Goal: Find specific page/section: Find specific page/section

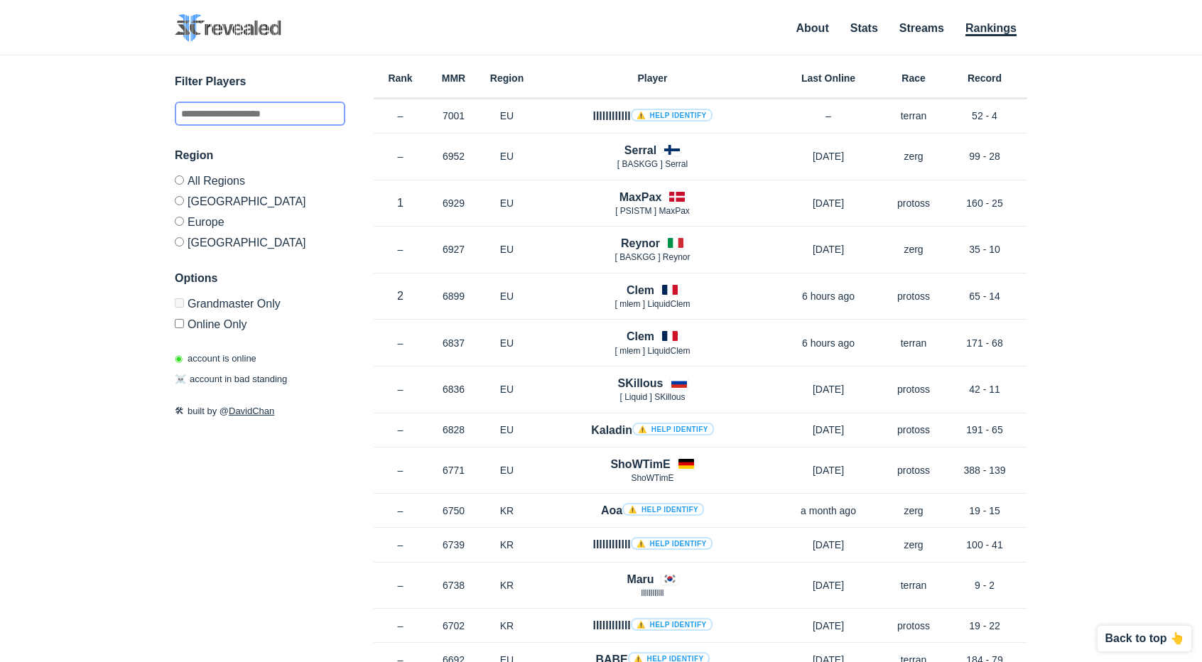
click at [228, 117] on input "text" at bounding box center [260, 114] width 170 height 24
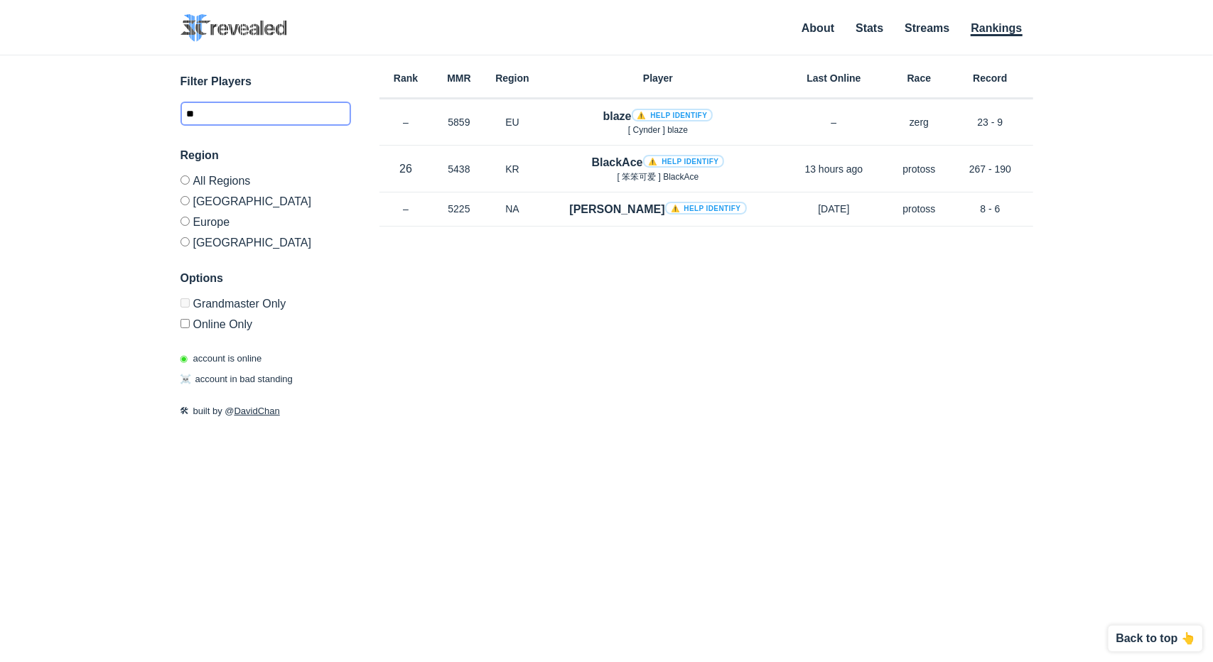
type input "*"
